Goal: Navigation & Orientation: Go to known website

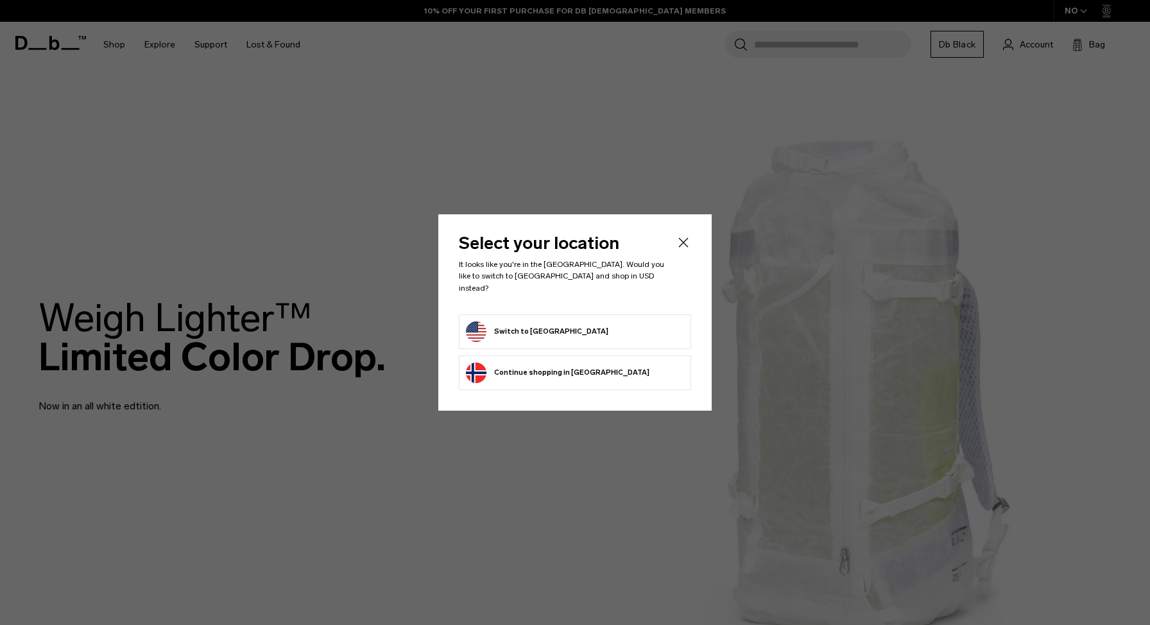
click at [692, 253] on div "Select your location It looks like you're in the [GEOGRAPHIC_DATA]. Would you l…" at bounding box center [574, 312] width 273 height 196
click at [680, 250] on icon "Close" at bounding box center [683, 242] width 15 height 15
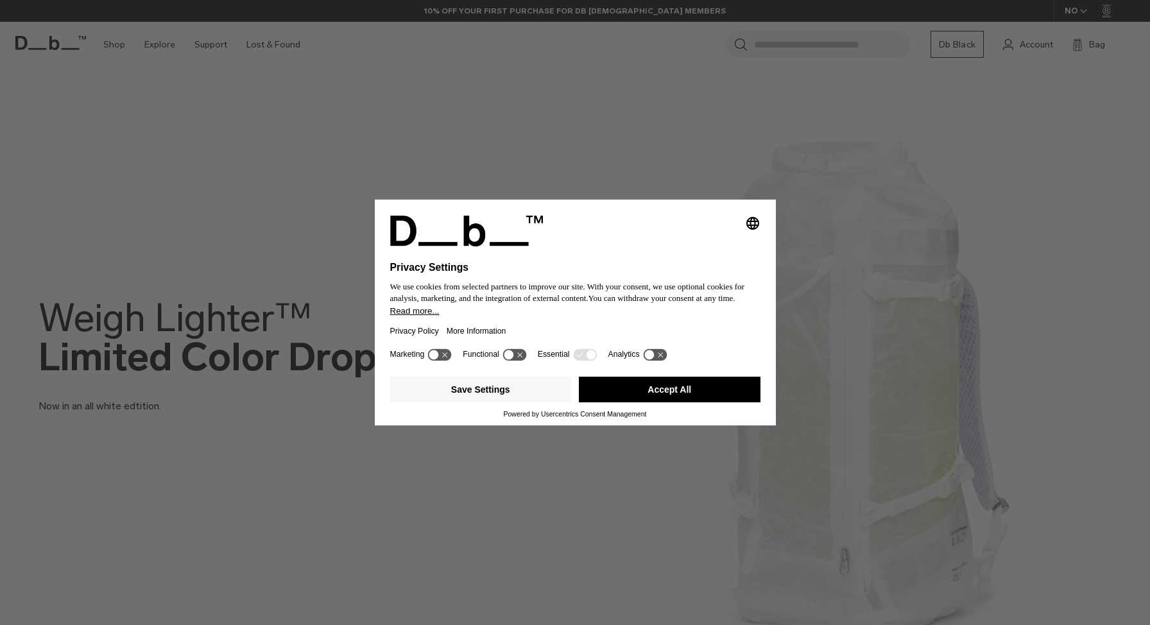
click at [649, 402] on button "Accept All" at bounding box center [670, 390] width 182 height 26
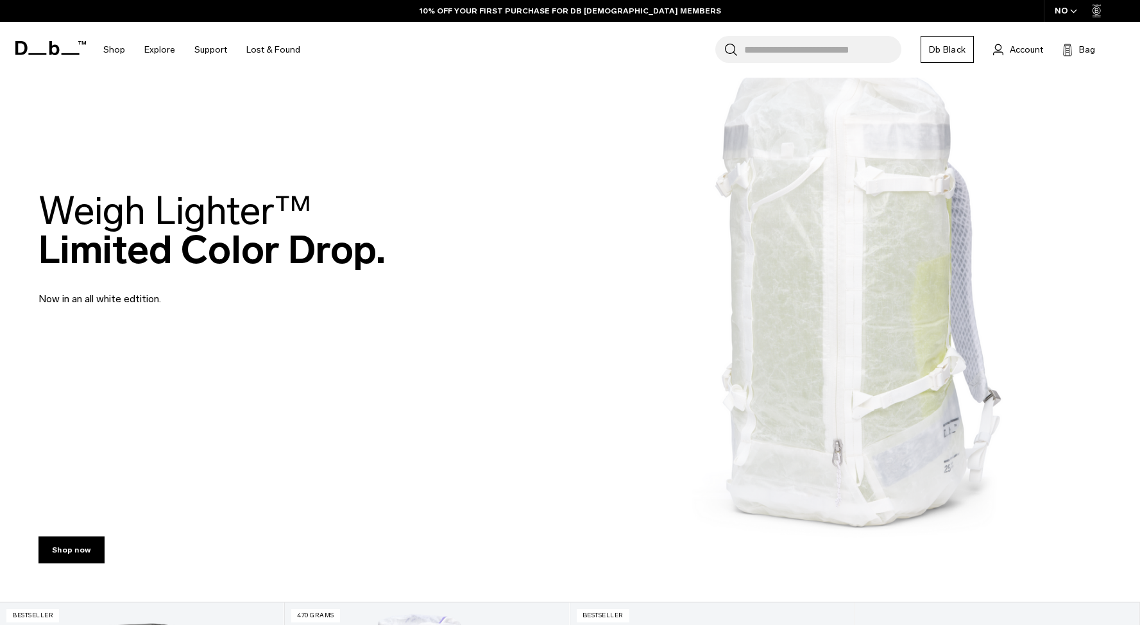
scroll to position [71, 0]
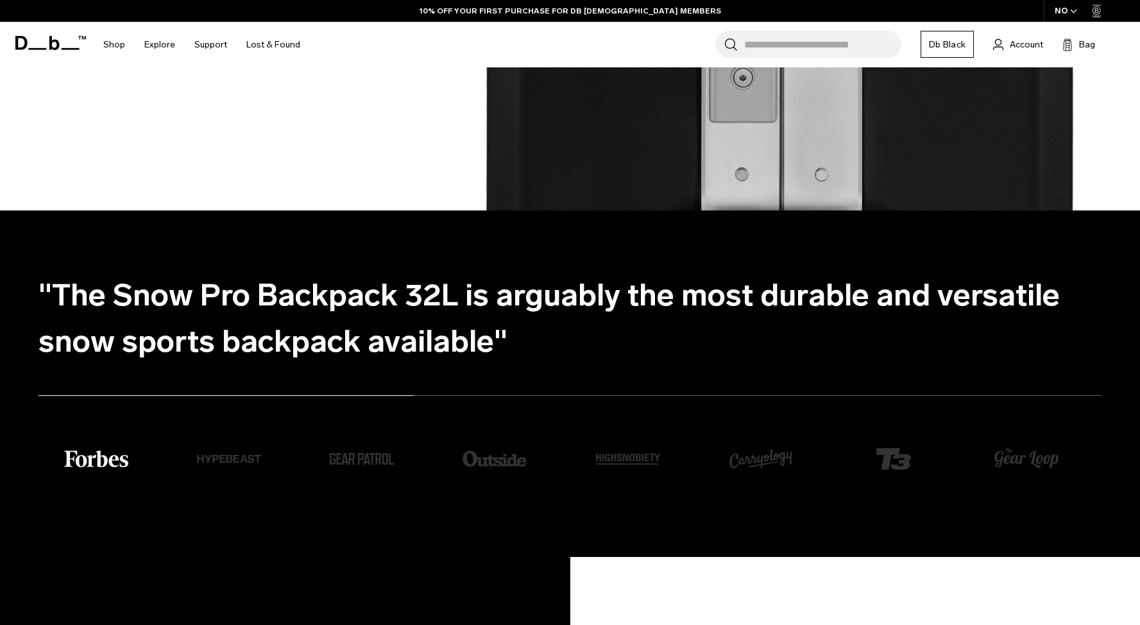
scroll to position [2531, 0]
